Goal: Information Seeking & Learning: Find contact information

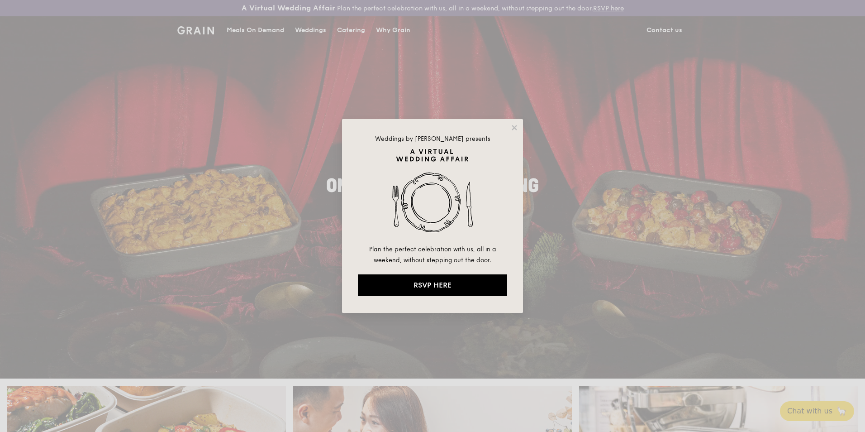
click at [520, 129] on div "Weddings by Grain presents Plan the perfect celebration with us, all in a weeke…" at bounding box center [432, 216] width 181 height 194
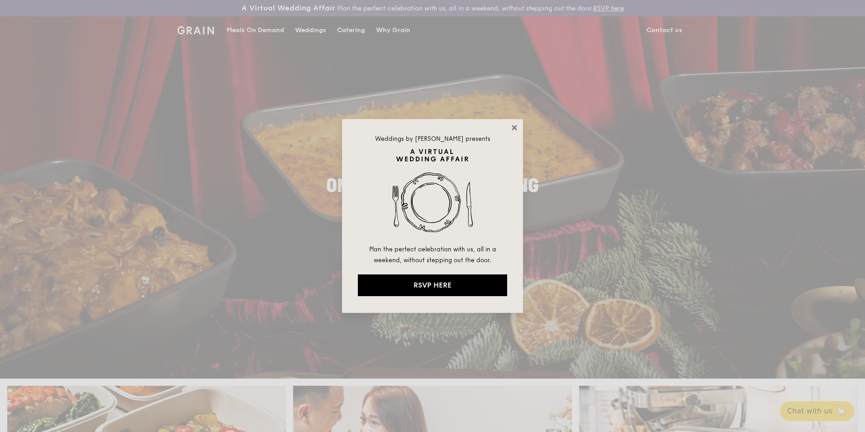
click at [514, 126] on icon at bounding box center [514, 128] width 8 height 8
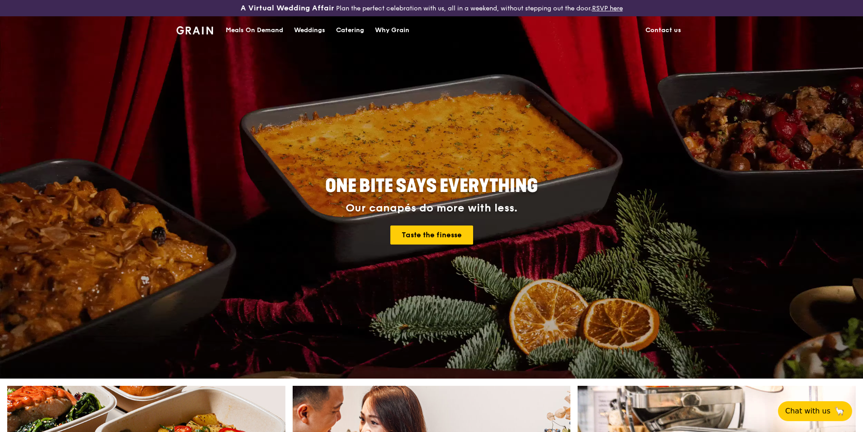
click at [359, 28] on div "Catering" at bounding box center [350, 30] width 28 height 27
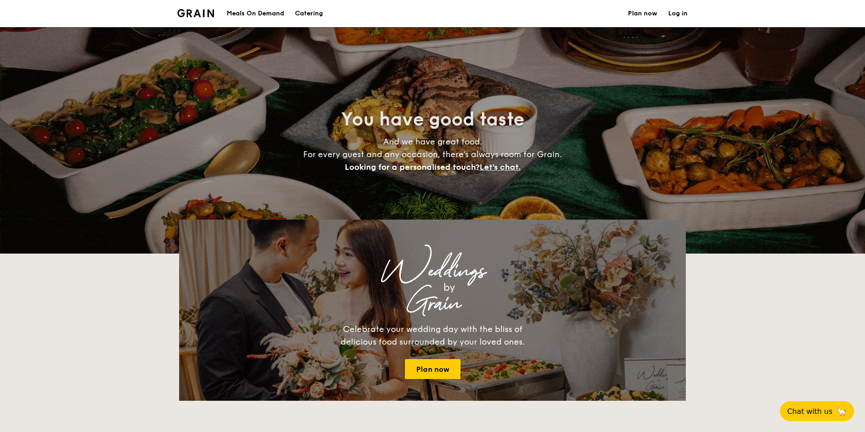
select select
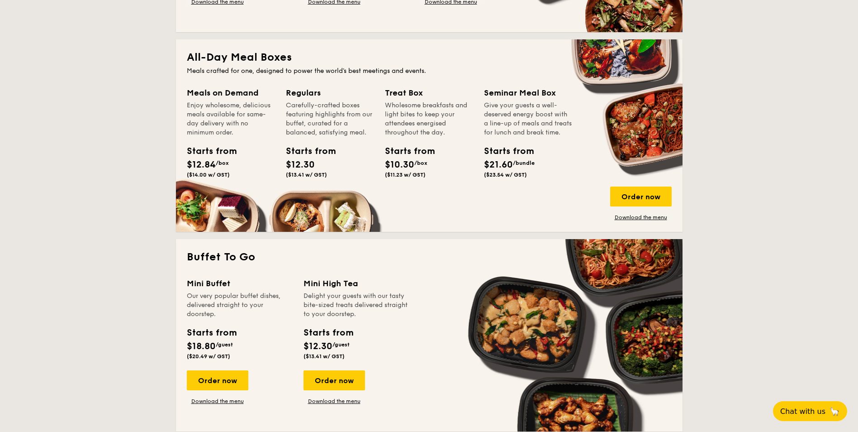
scroll to position [362, 0]
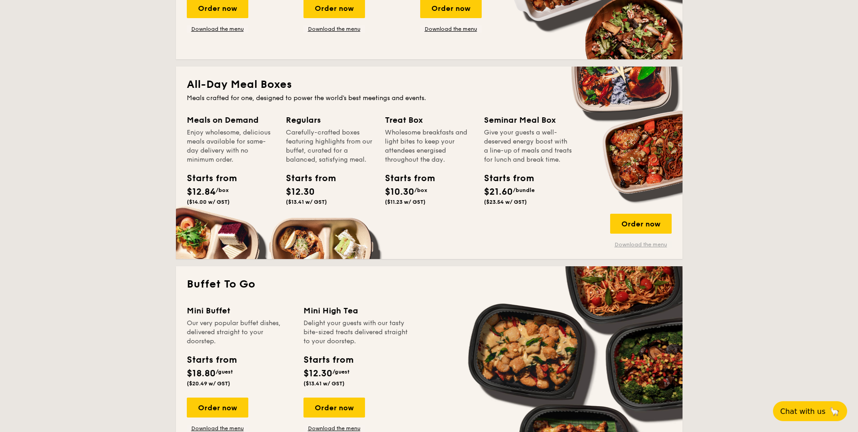
click at [635, 244] on link "Download the menu" at bounding box center [641, 244] width 62 height 7
click at [632, 223] on div "Order now" at bounding box center [641, 224] width 62 height 20
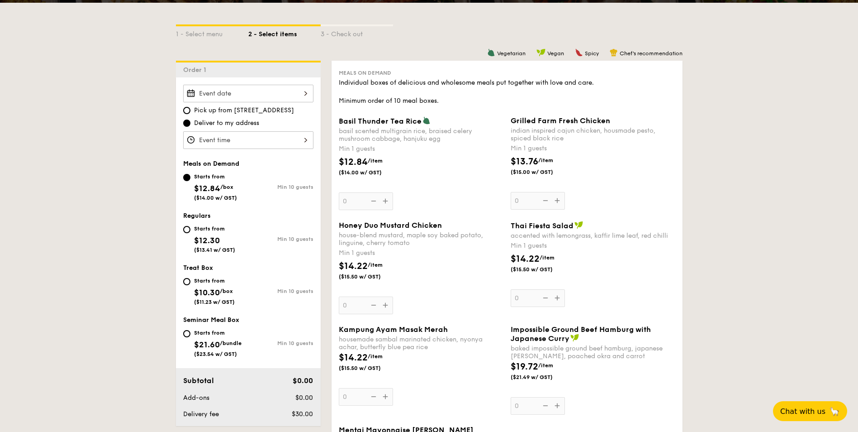
scroll to position [226, 0]
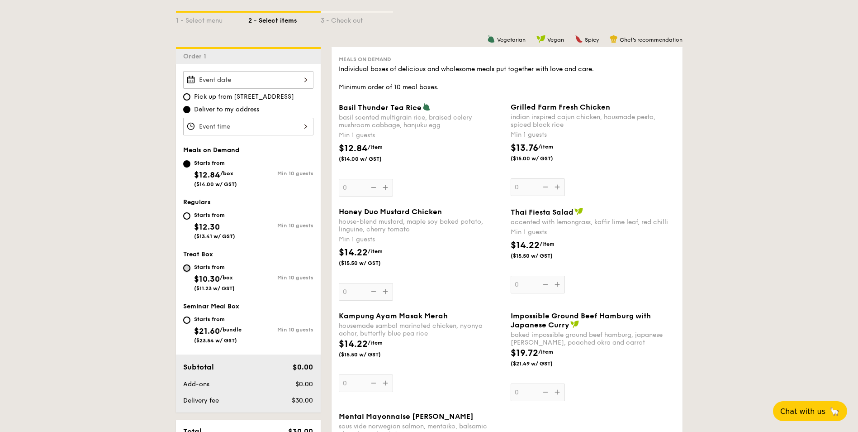
click at [186, 268] on input "Starts from $10.30 /box ($11.23 w/ GST) Min 10 guests" at bounding box center [186, 267] width 7 height 7
radio input "true"
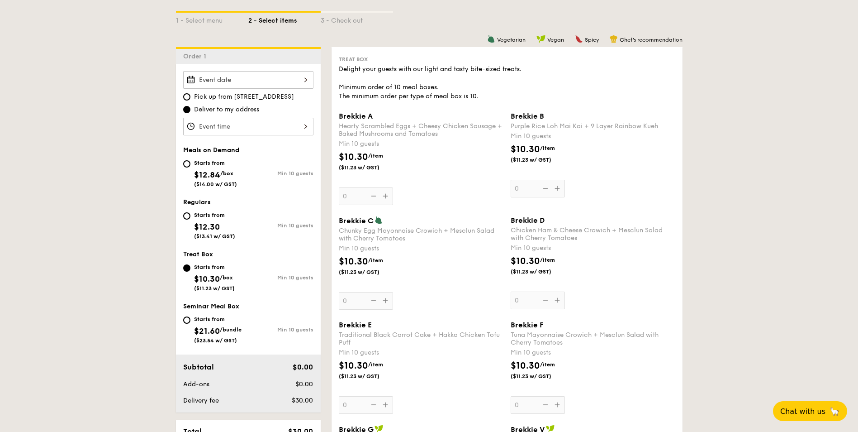
click at [386, 197] on div "Brekkie A Hearty Scrambled Eggs + Cheesy Chicken Sausage + Baked Mushrooms and …" at bounding box center [421, 158] width 165 height 93
click at [386, 197] on input "0" at bounding box center [366, 196] width 54 height 18
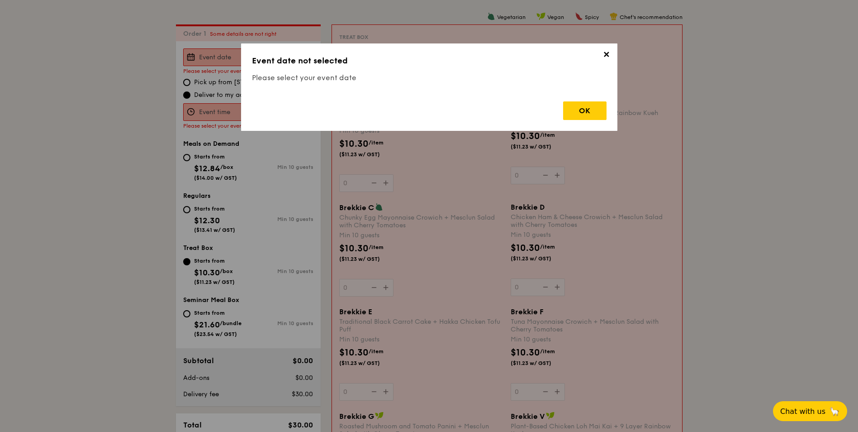
scroll to position [260, 0]
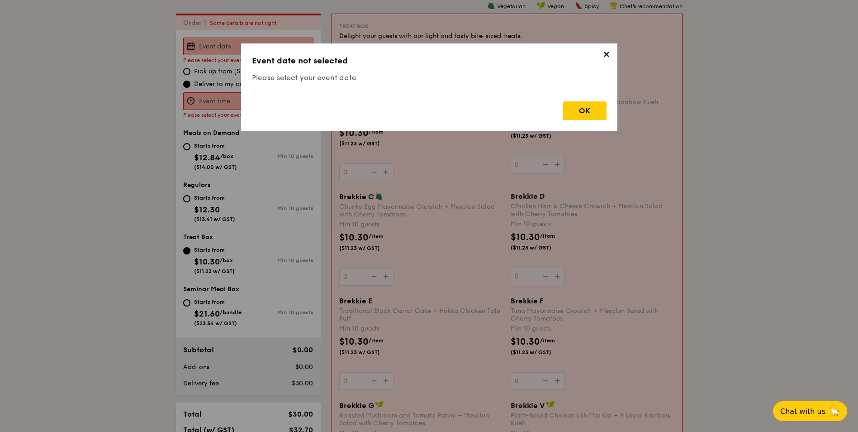
click at [576, 107] on div "OK" at bounding box center [584, 110] width 43 height 19
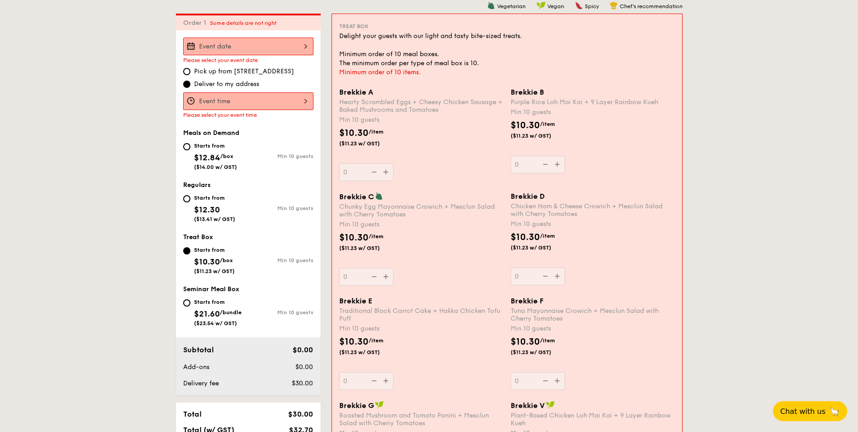
click at [240, 95] on div at bounding box center [248, 101] width 130 height 18
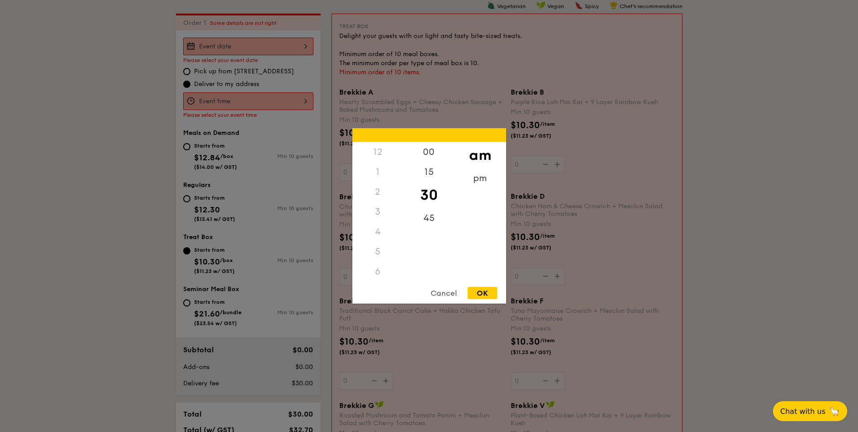
scroll to position [60, 0]
click at [375, 230] on div "7" at bounding box center [377, 232] width 51 height 20
click at [379, 229] on div "7" at bounding box center [377, 232] width 51 height 20
click at [380, 235] on div "7" at bounding box center [377, 232] width 51 height 20
click at [377, 232] on div "7" at bounding box center [377, 232] width 51 height 20
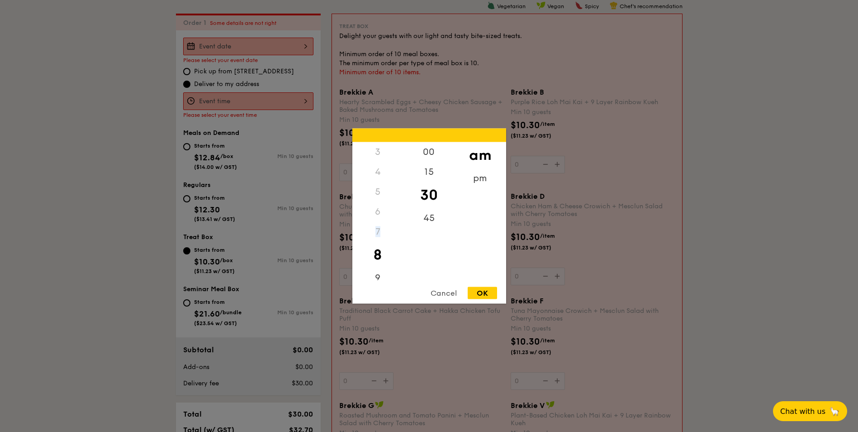
click at [376, 232] on div "7" at bounding box center [377, 232] width 51 height 20
click at [373, 233] on div "7" at bounding box center [377, 232] width 51 height 20
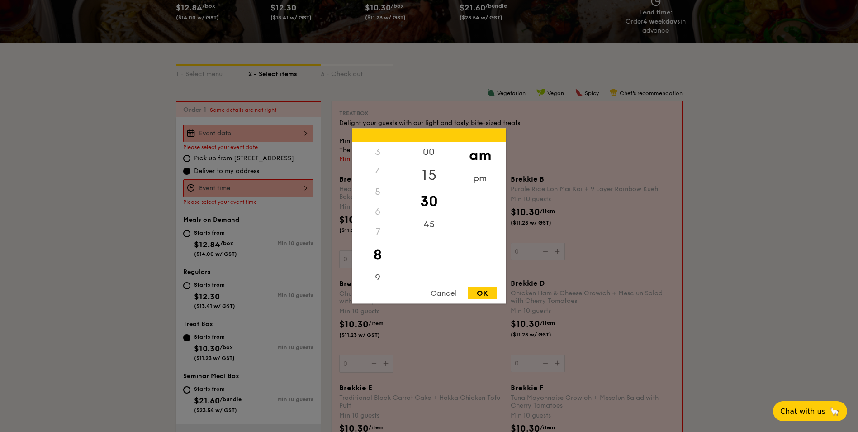
scroll to position [169, 0]
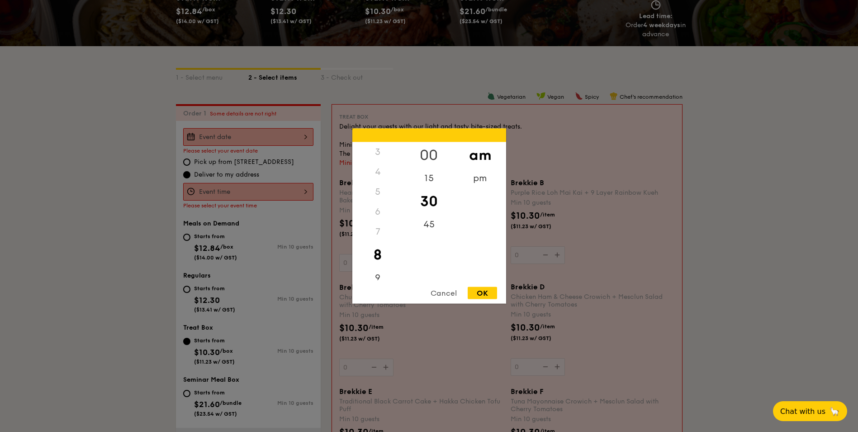
click at [430, 157] on div "00" at bounding box center [429, 155] width 51 height 26
click at [376, 224] on div "9" at bounding box center [377, 231] width 51 height 26
click at [379, 182] on div "7" at bounding box center [377, 184] width 51 height 20
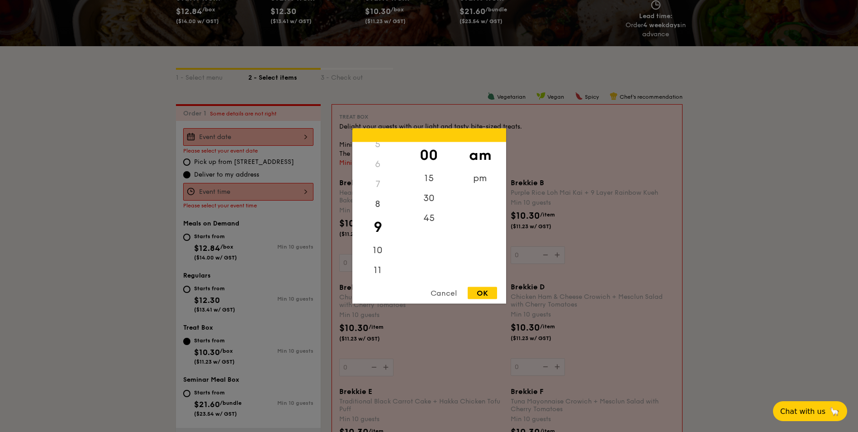
click at [441, 298] on div "Cancel" at bounding box center [444, 293] width 44 height 12
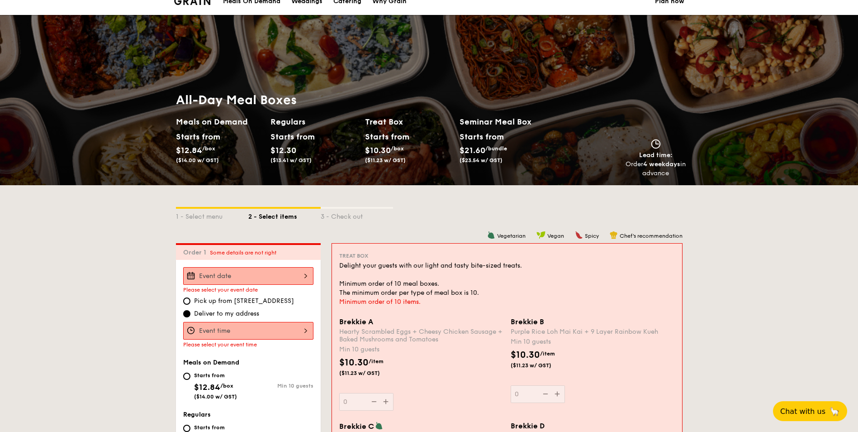
scroll to position [0, 0]
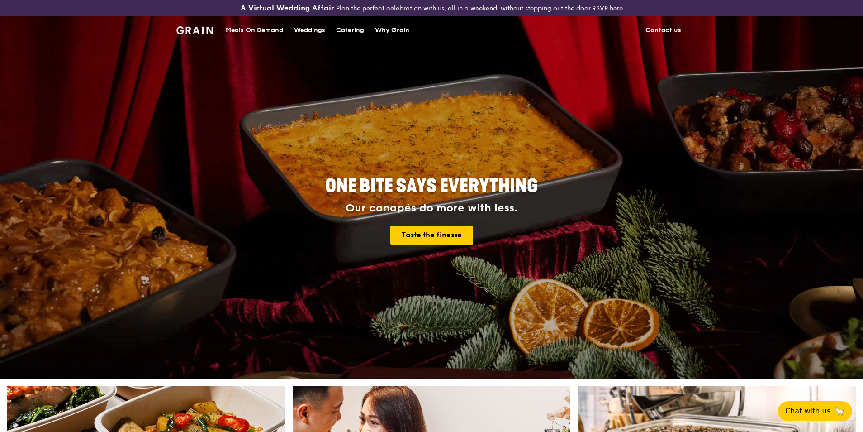
click at [662, 29] on link "Contact us" at bounding box center [663, 30] width 47 height 27
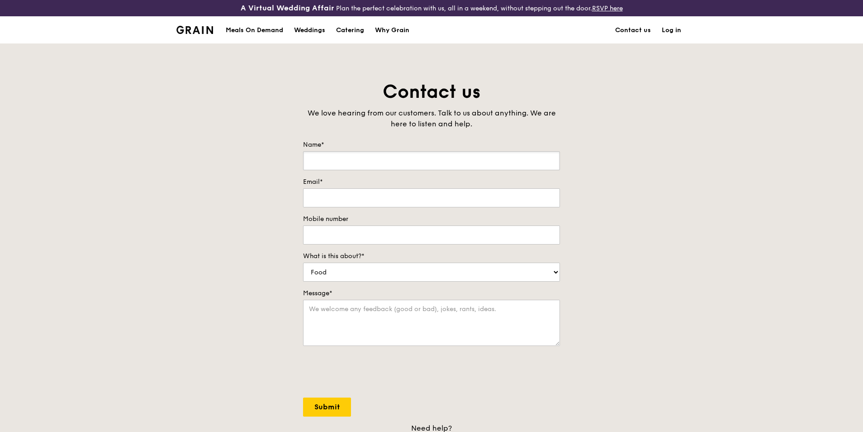
click at [413, 157] on input "Name*" at bounding box center [431, 160] width 257 height 19
type input "Denise"
click at [215, 206] on div "Contact us We love hearing from our customers. Talk to us about anything. We ar…" at bounding box center [431, 269] width 863 height 378
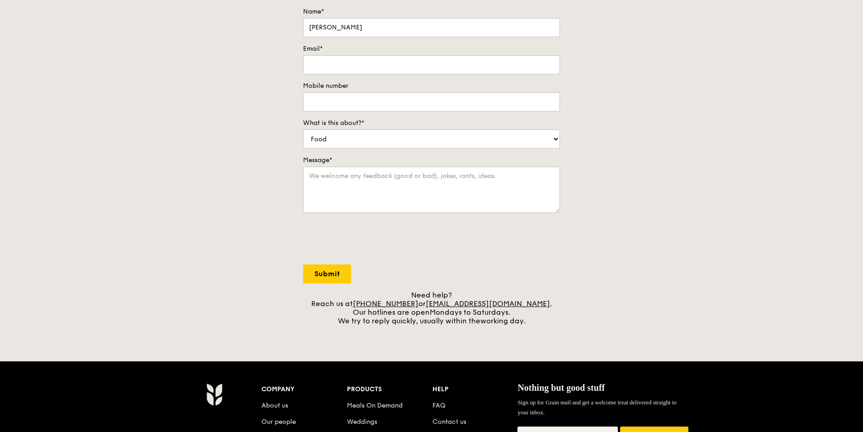
scroll to position [271, 0]
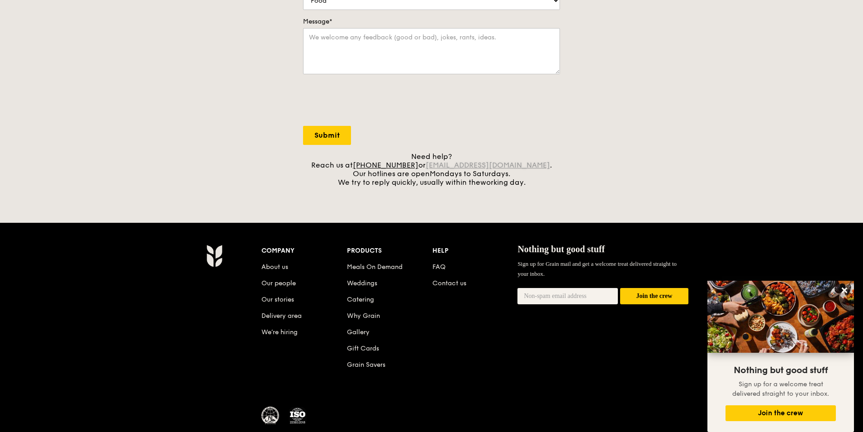
click at [511, 164] on link "[EMAIL_ADDRESS][DOMAIN_NAME]" at bounding box center [488, 165] width 124 height 9
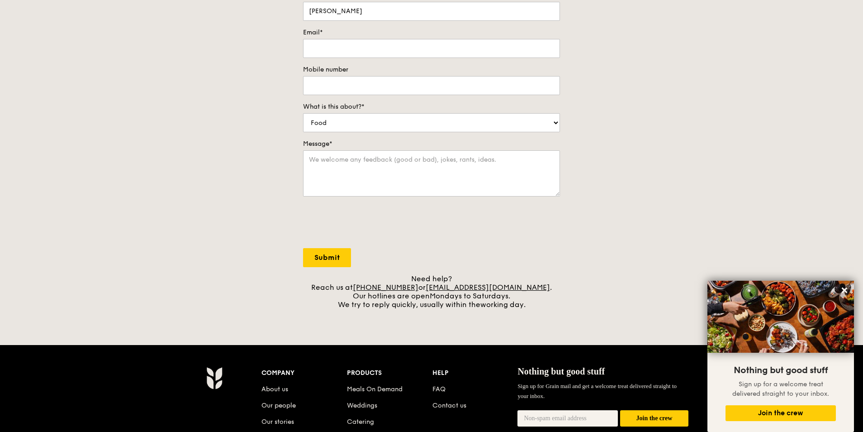
scroll to position [136, 0]
